Goal: Information Seeking & Learning: Find specific fact

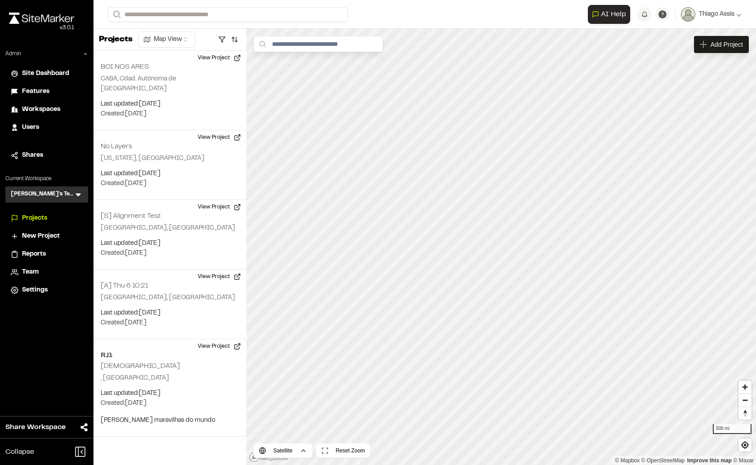
click at [45, 94] on span "Features" at bounding box center [35, 92] width 27 height 10
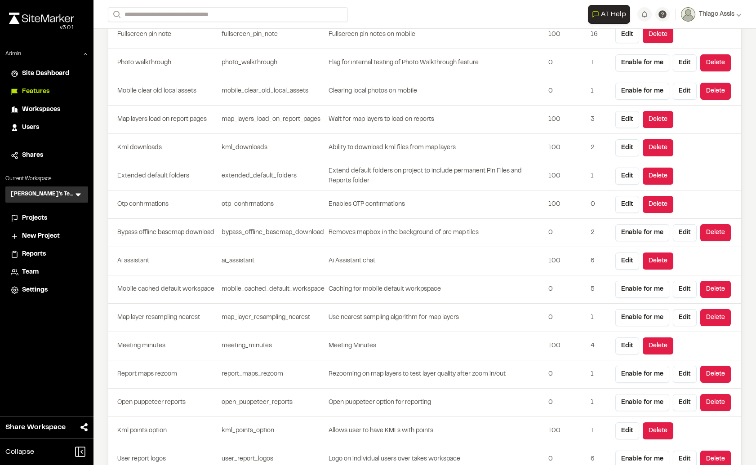
scroll to position [2195, 0]
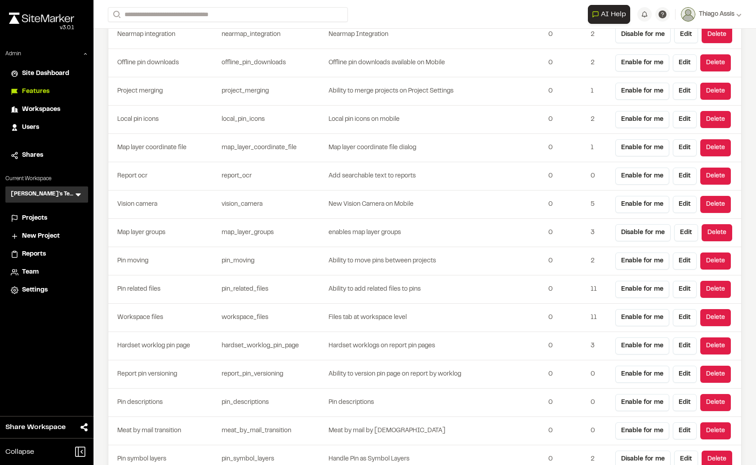
click at [260, 232] on td "map_layer_groups" at bounding box center [273, 233] width 110 height 28
copy td "map_layer_groups"
click at [231, 279] on td "pin_related_files" at bounding box center [273, 290] width 110 height 28
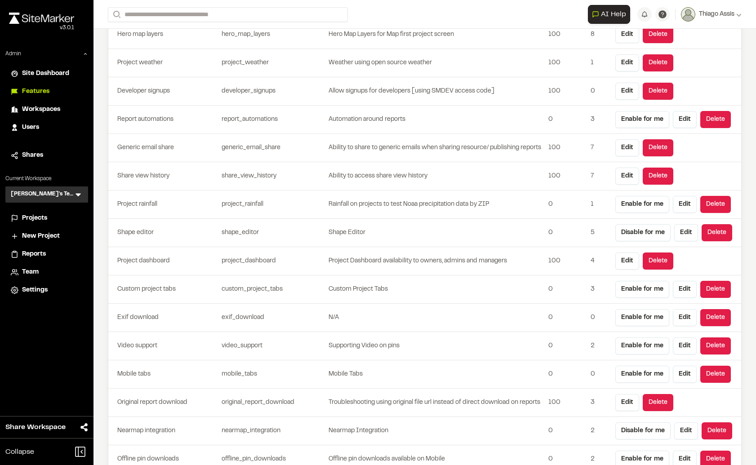
click at [251, 233] on td "shape_editor" at bounding box center [273, 233] width 110 height 28
copy td "shape_editor"
